Goal: Connect with others: Connect with others

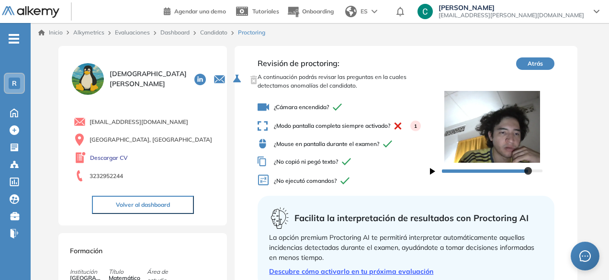
click at [543, 62] on button "Atrás" at bounding box center [535, 63] width 38 height 12
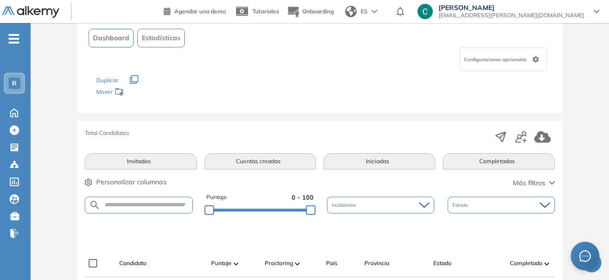
scroll to position [62, 0]
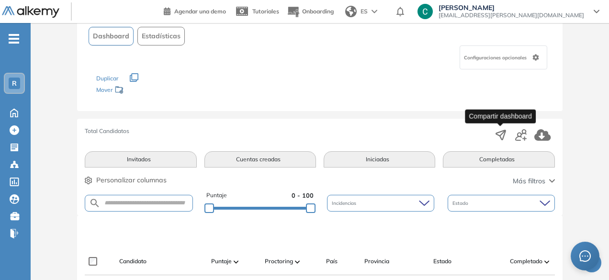
click at [502, 135] on icon "button" at bounding box center [500, 134] width 13 height 13
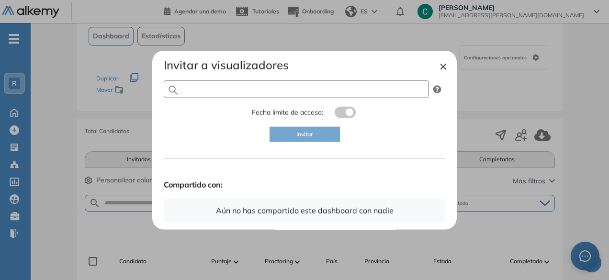
click at [318, 91] on input "text" at bounding box center [296, 89] width 265 height 18
type input "**********"
click at [320, 133] on button "Invitar" at bounding box center [305, 134] width 70 height 15
